Goal: Transaction & Acquisition: Purchase product/service

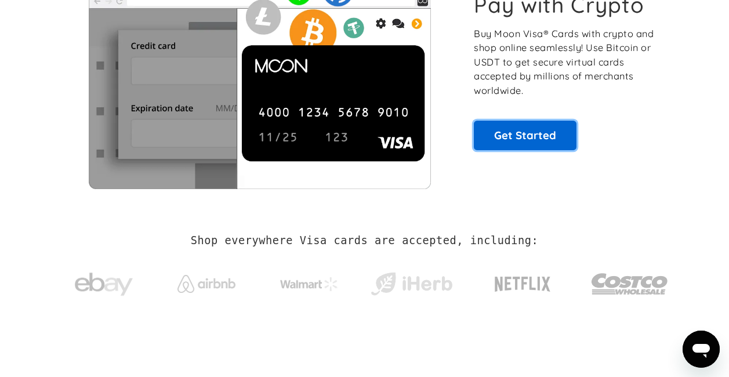
click at [500, 128] on link "Get Started" at bounding box center [525, 135] width 103 height 29
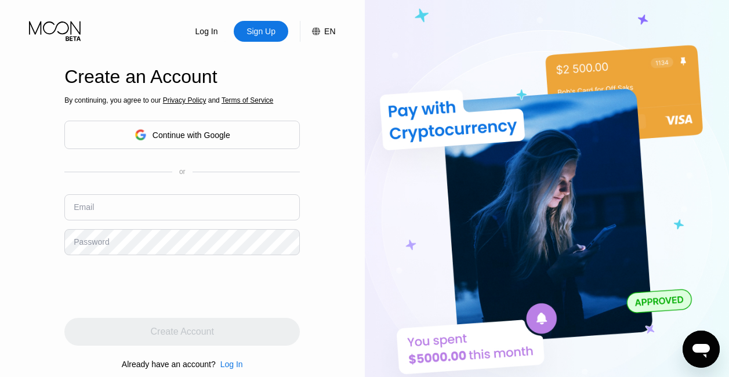
click at [234, 143] on div "Continue with Google" at bounding box center [181, 135] width 235 height 28
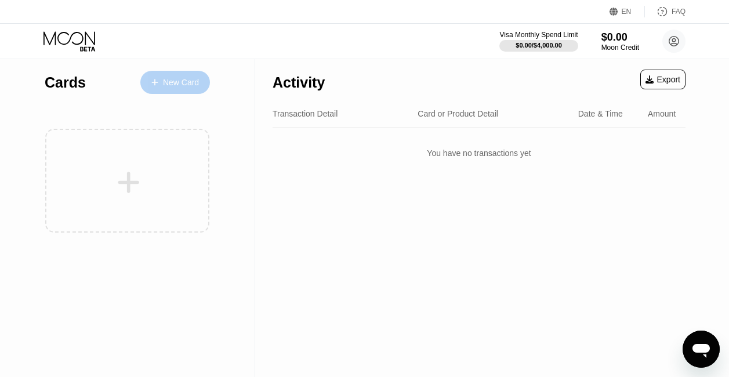
click at [177, 86] on div "New Card" at bounding box center [181, 83] width 36 height 10
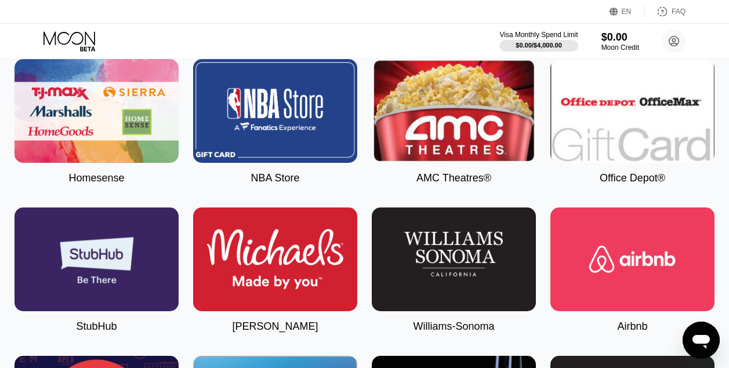
scroll to position [2179, 0]
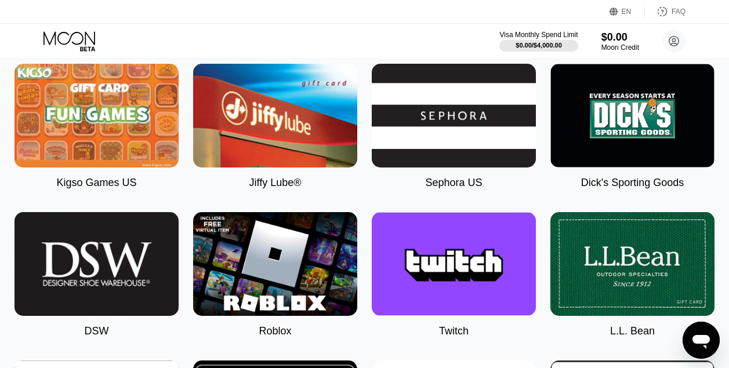
scroll to position [1483, 0]
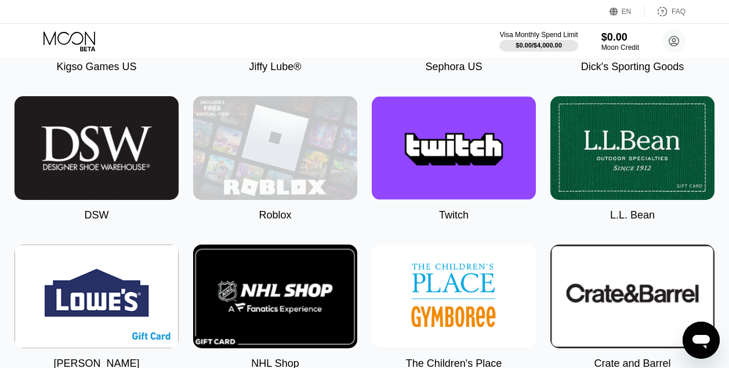
click at [256, 167] on img at bounding box center [275, 148] width 164 height 104
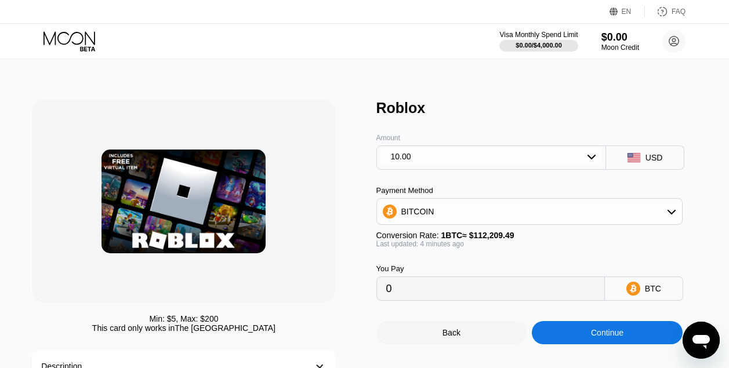
click at [467, 161] on div "10.00" at bounding box center [491, 156] width 222 height 19
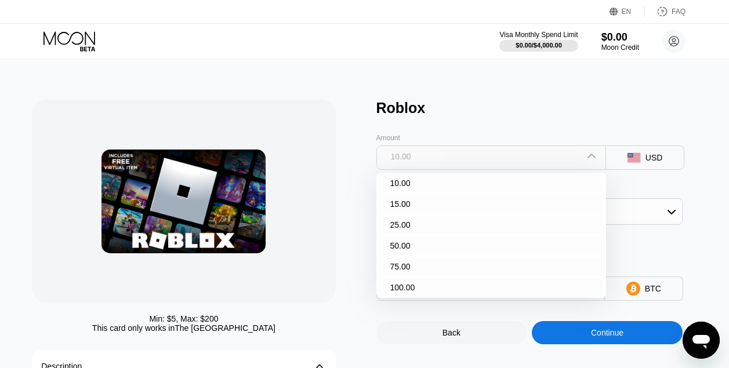
click at [471, 159] on div "10.00" at bounding box center [491, 156] width 222 height 19
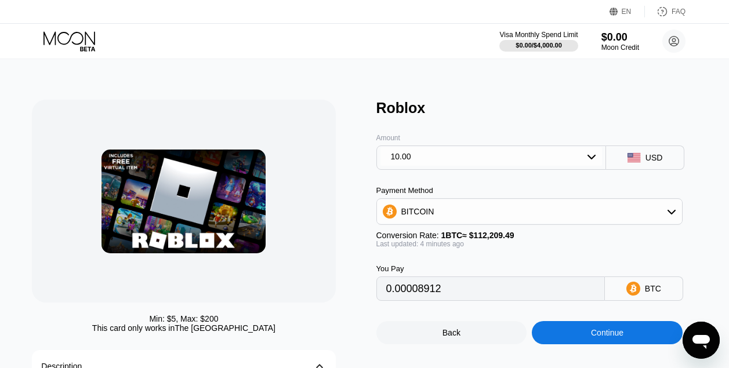
type input "0.00008902"
click at [64, 38] on icon at bounding box center [70, 41] width 54 height 20
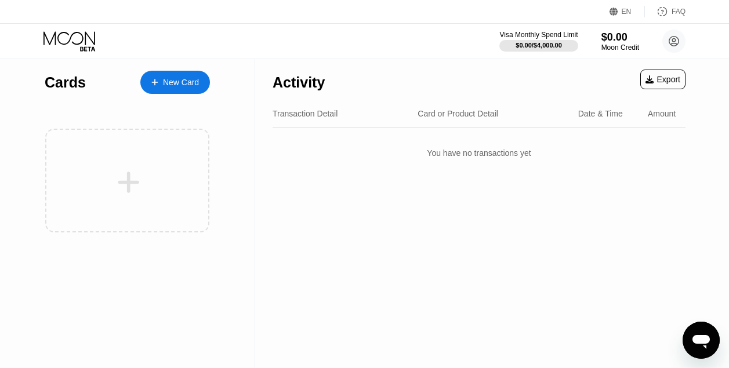
click at [156, 157] on div at bounding box center [127, 181] width 164 height 104
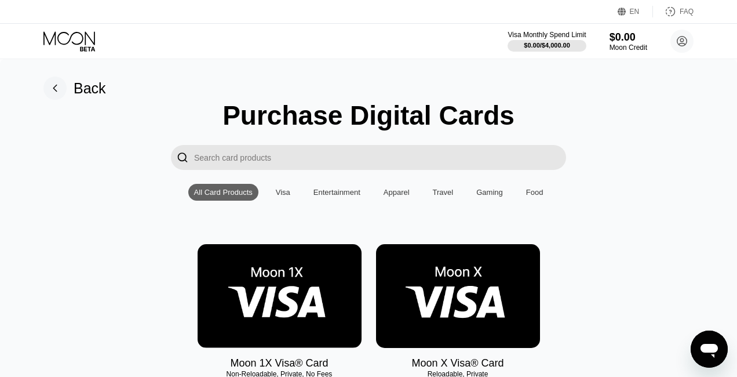
click at [276, 163] on input "Search card products" at bounding box center [380, 157] width 372 height 25
click at [304, 162] on input "Search card products" at bounding box center [380, 157] width 372 height 25
click at [261, 283] on img at bounding box center [280, 296] width 164 height 104
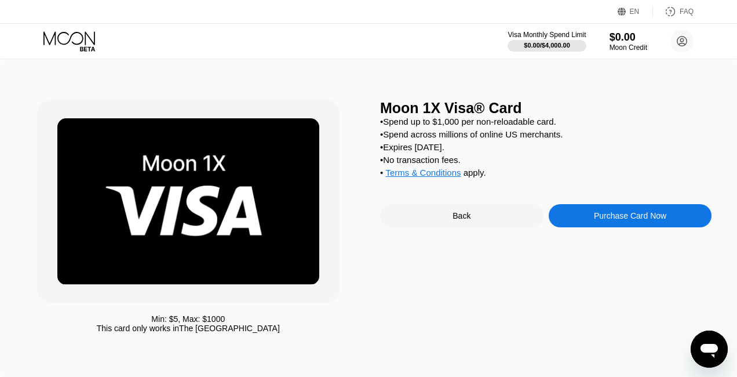
click at [436, 227] on div "Back" at bounding box center [461, 215] width 163 height 23
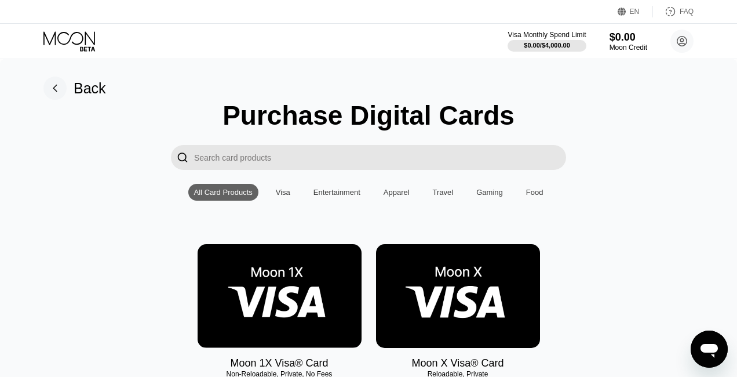
click at [257, 158] on input "Search card products" at bounding box center [380, 157] width 372 height 25
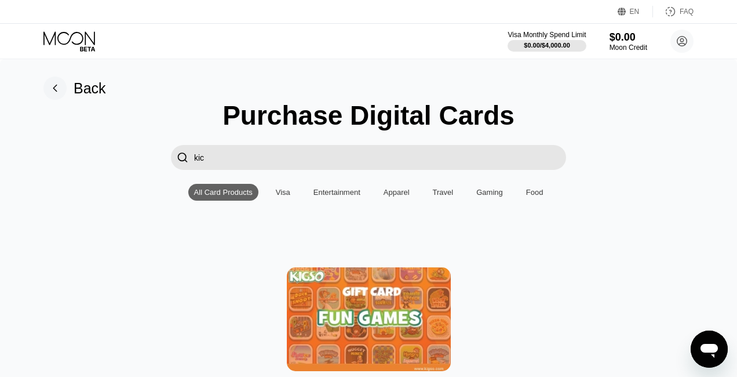
type input "kick"
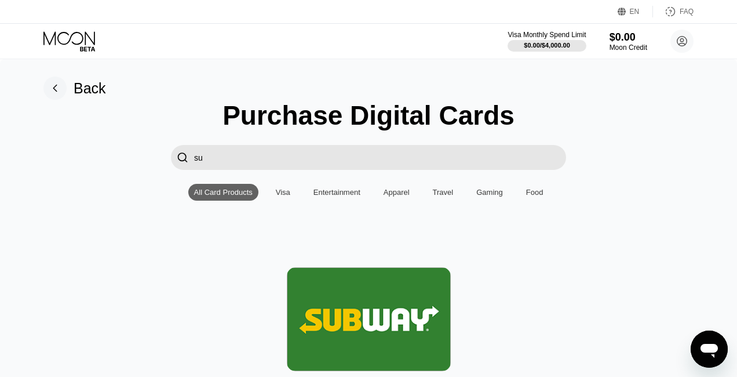
type input "s"
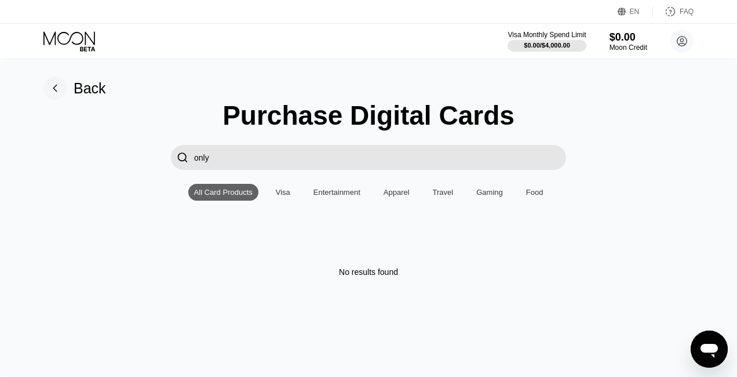
type input "only"
click at [288, 197] on div "Visa" at bounding box center [283, 192] width 14 height 9
click at [297, 161] on input "only" at bounding box center [380, 157] width 372 height 25
click at [328, 192] on div "Entertainment" at bounding box center [337, 192] width 59 height 17
click at [78, 26] on div "Visa Monthly Spend Limit $0.00 / $4,000.00 $0.00 Moon Credit Nugget [EMAIL_ADDR…" at bounding box center [368, 41] width 737 height 35
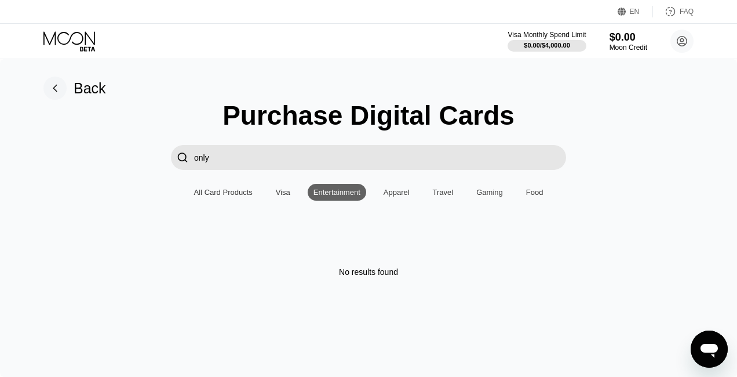
click at [74, 39] on icon at bounding box center [70, 41] width 54 height 20
